Goal: Task Accomplishment & Management: Use online tool/utility

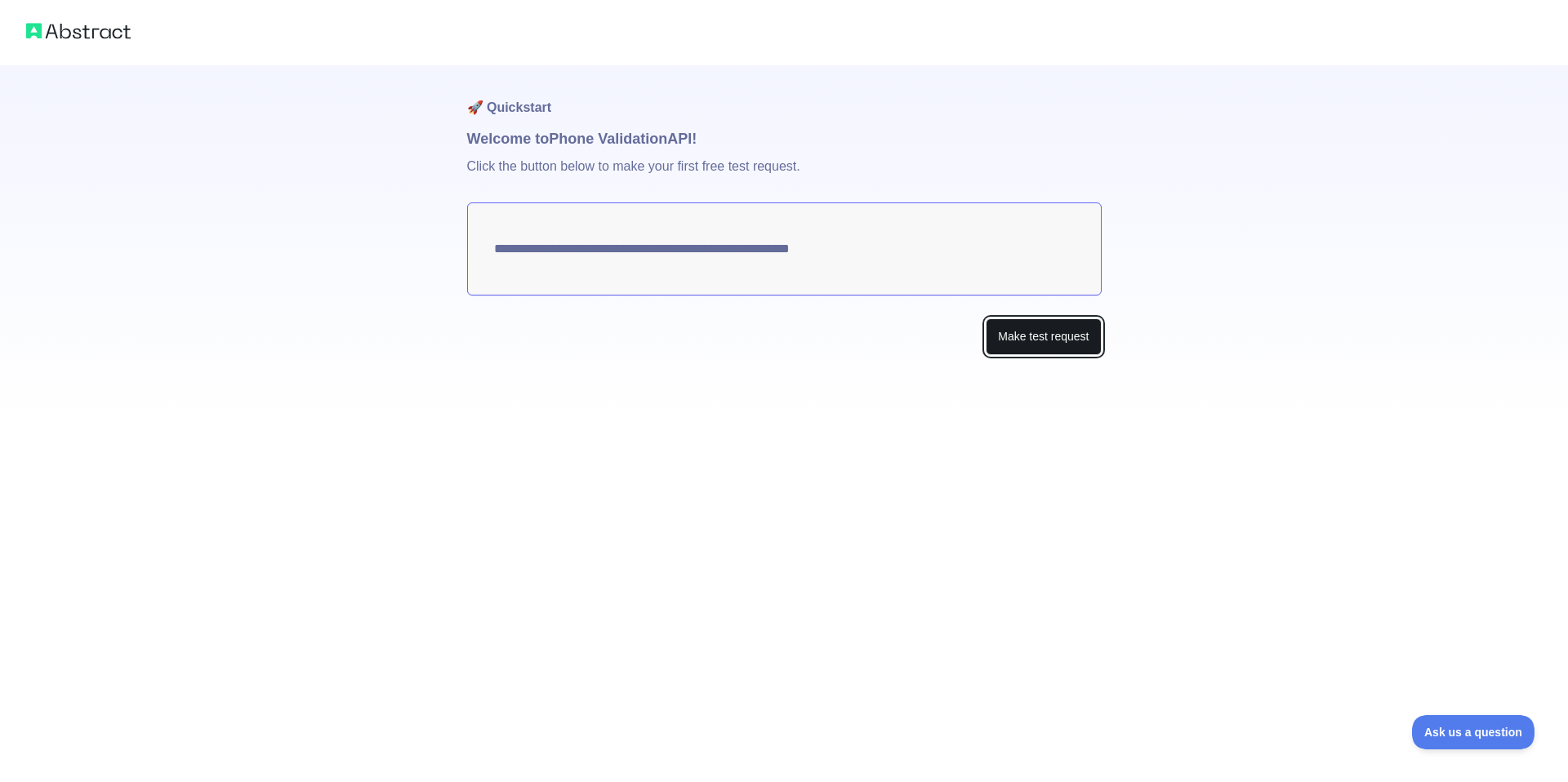
click at [1018, 331] on button "Make test request" at bounding box center [1042, 336] width 115 height 37
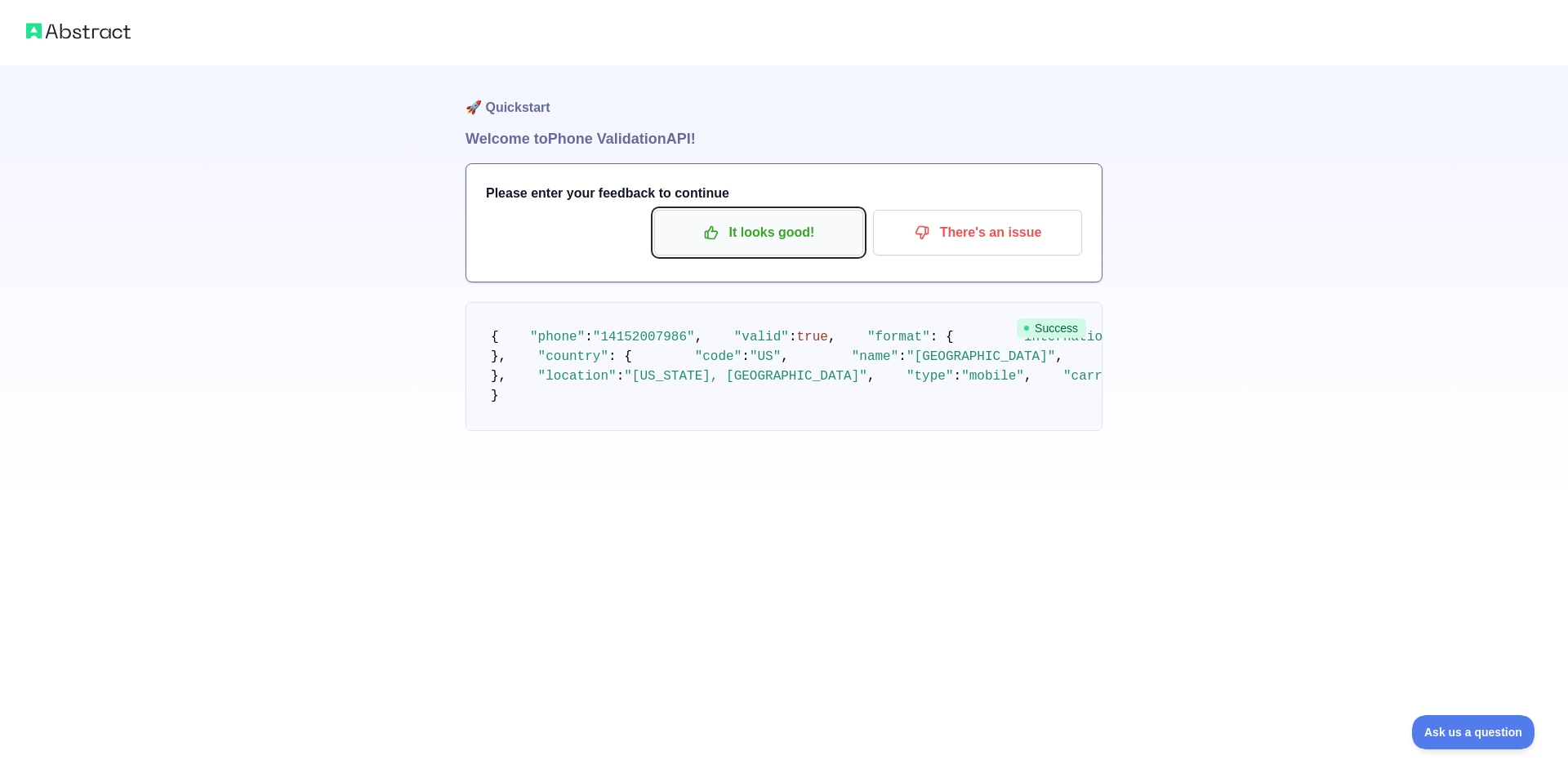
click at [709, 229] on icon "button" at bounding box center [711, 233] width 13 height 13
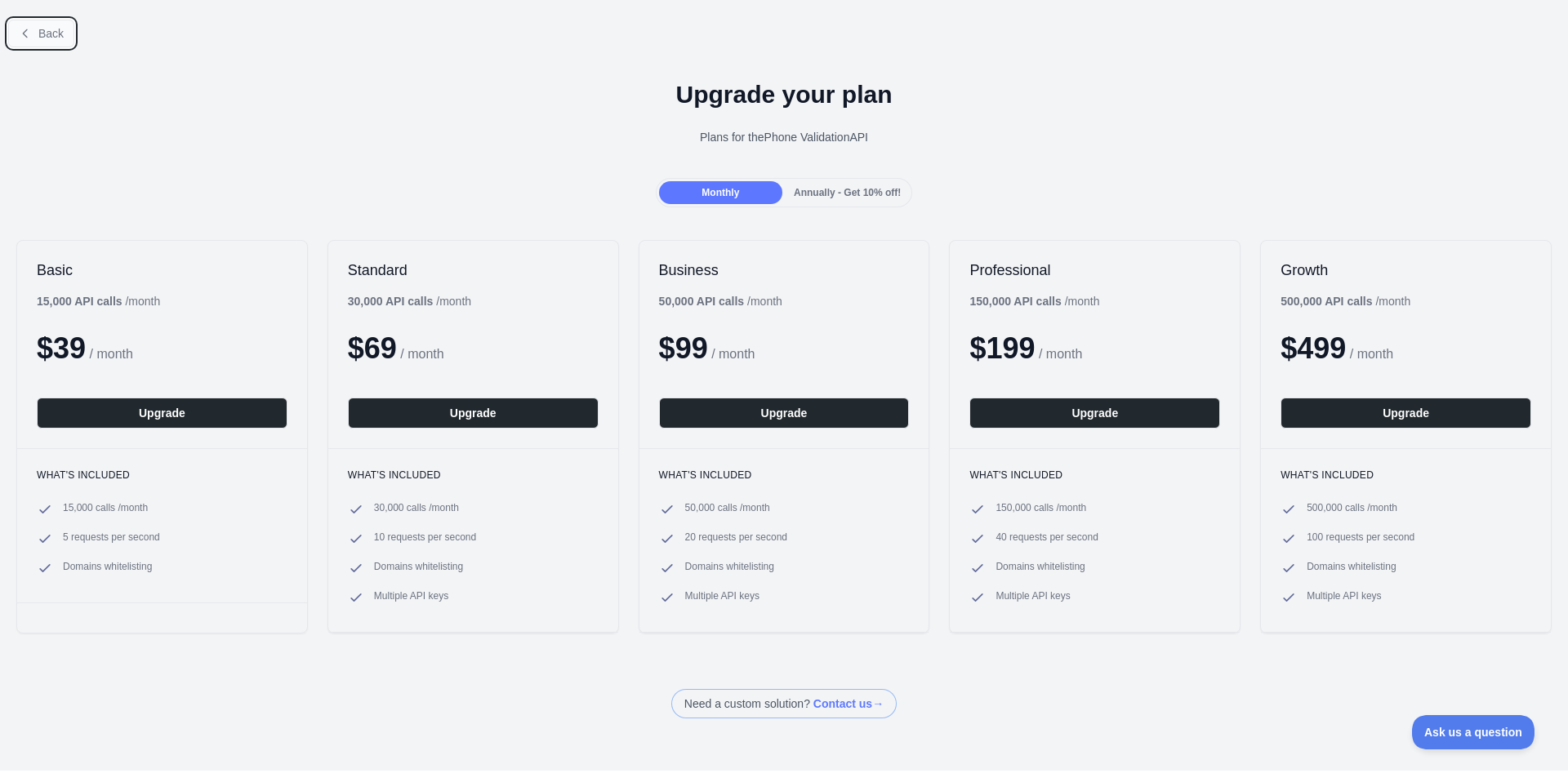
click at [56, 37] on span "Back" at bounding box center [51, 34] width 25 height 13
